Goal: Navigation & Orientation: Find specific page/section

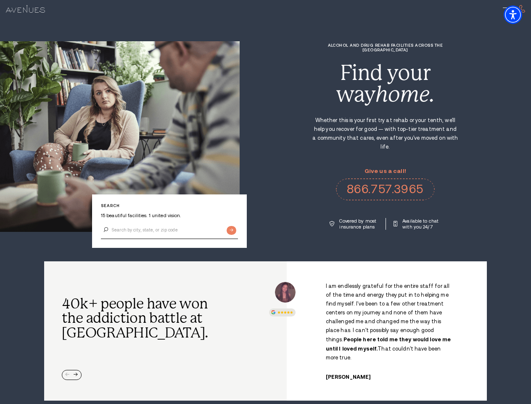
click at [265, 202] on div "Alcohol and Drug Rehab Facilities across the [GEOGRAPHIC_DATA] Find your way ho…" at bounding box center [385, 136] width 291 height 187
click at [520, 15] on img "Accessibility Menu" at bounding box center [513, 14] width 19 height 19
